Goal: Find specific page/section: Find specific page/section

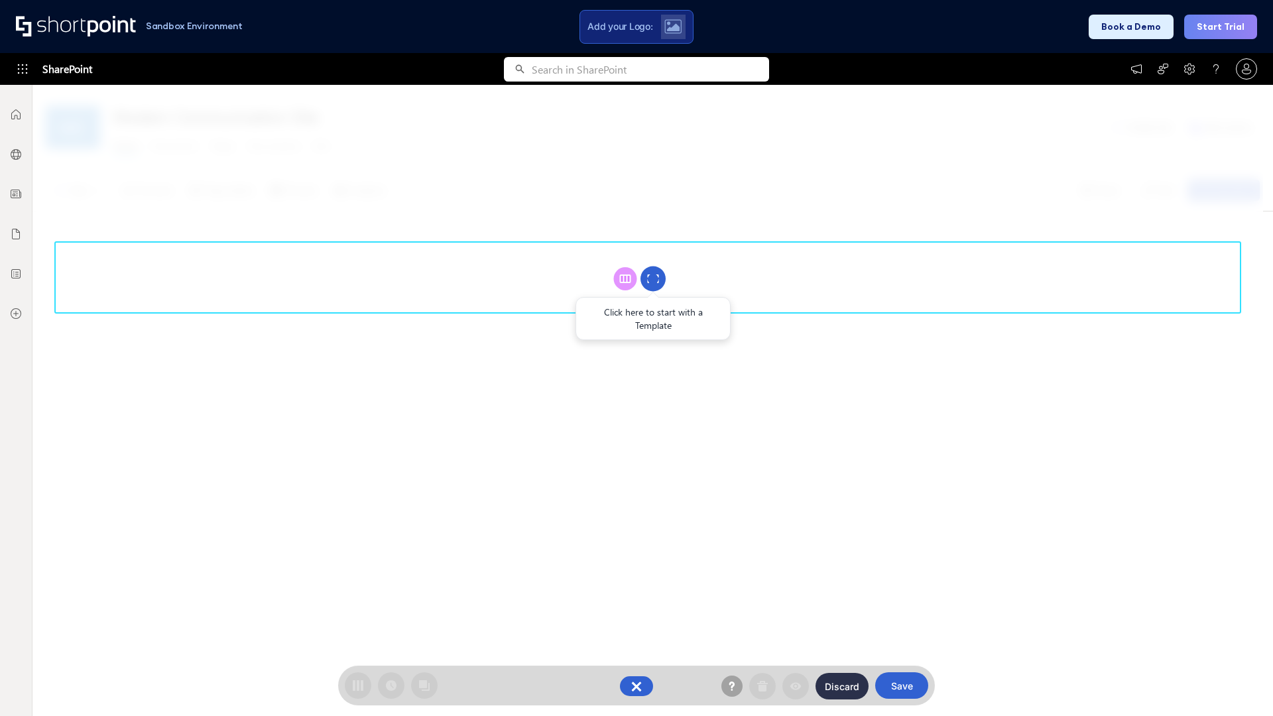
click at [653, 278] on circle at bounding box center [652, 278] width 25 height 25
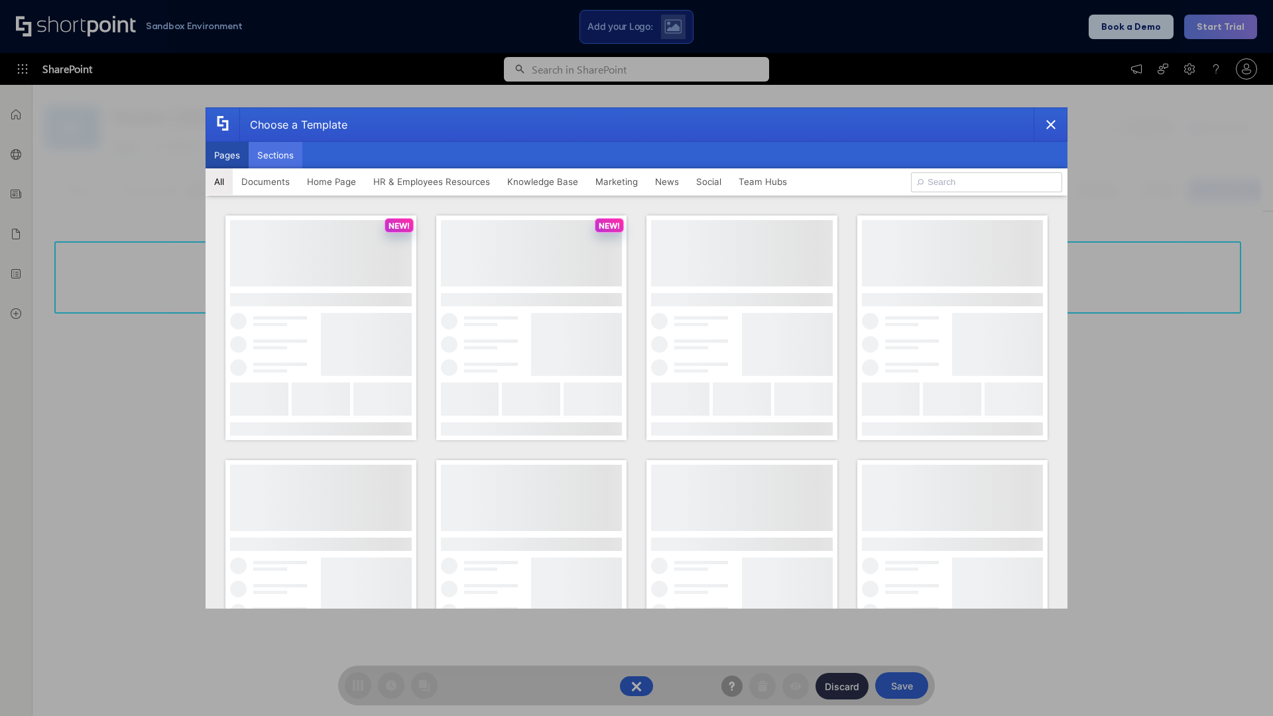
click at [275, 155] on button "Sections" at bounding box center [276, 155] width 54 height 27
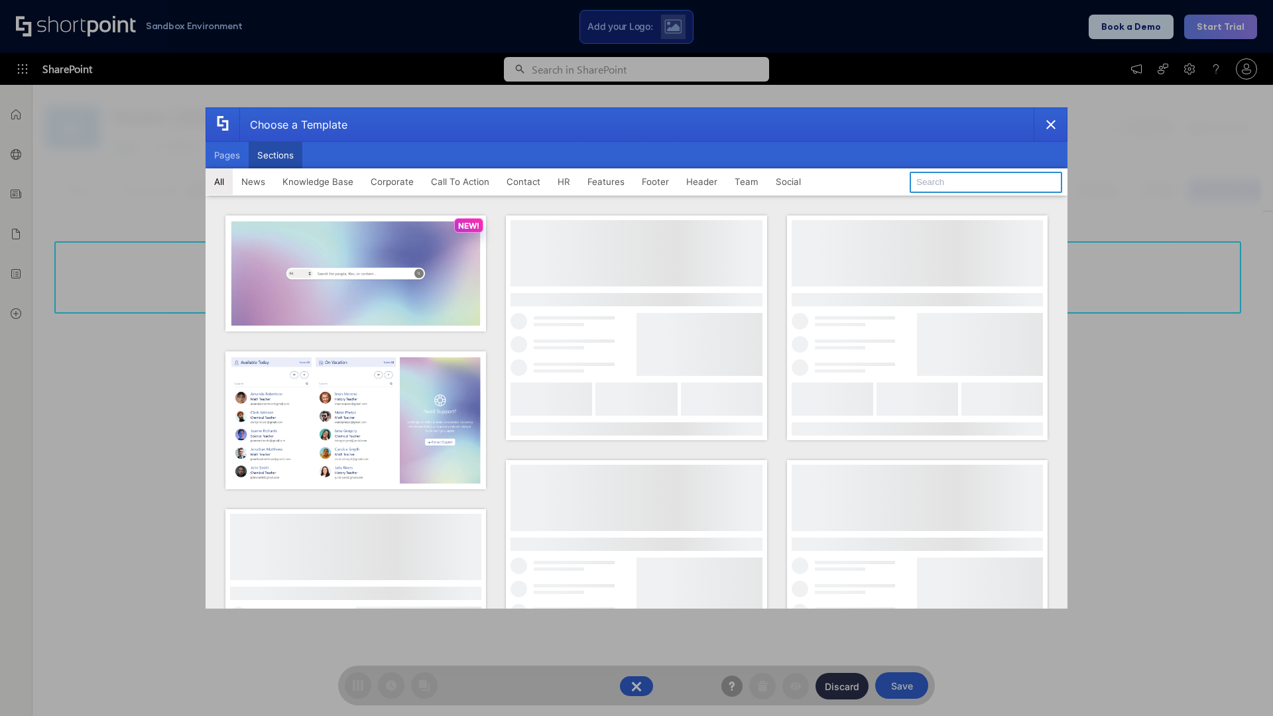
type input "Footer 7"
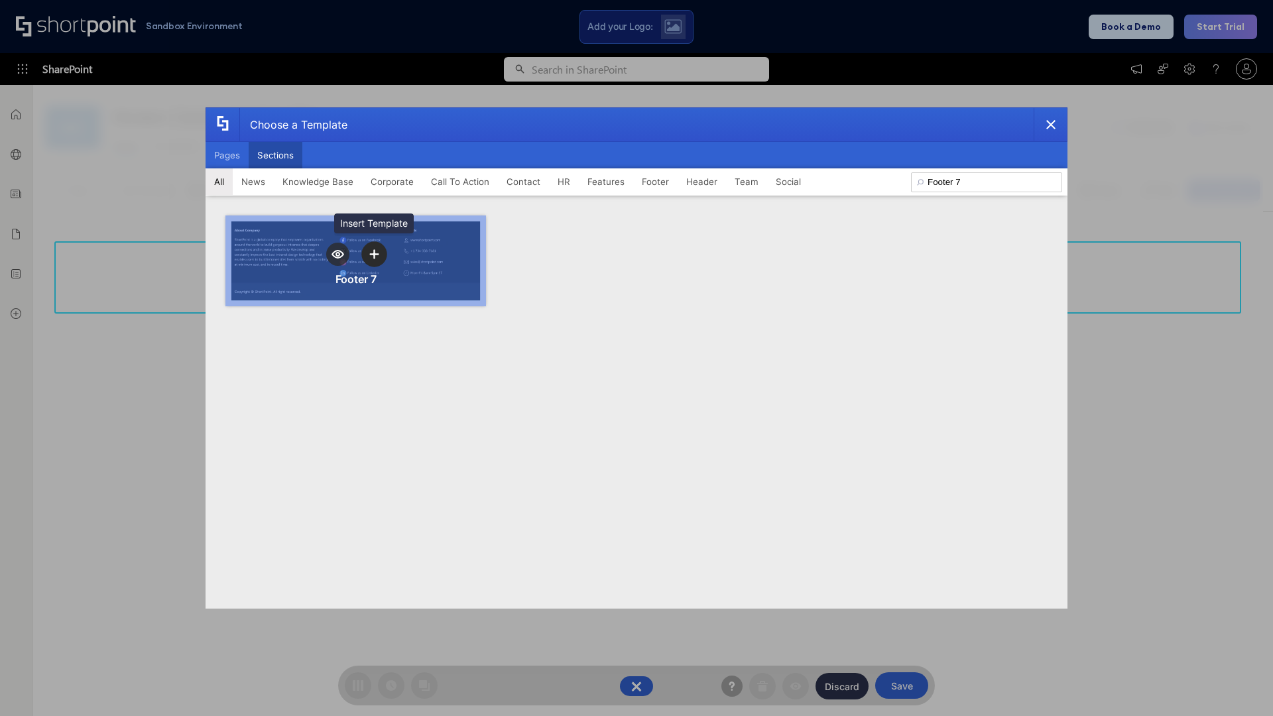
click at [374, 254] on icon "template selector" at bounding box center [373, 253] width 9 height 9
